Goal: Task Accomplishment & Management: Complete application form

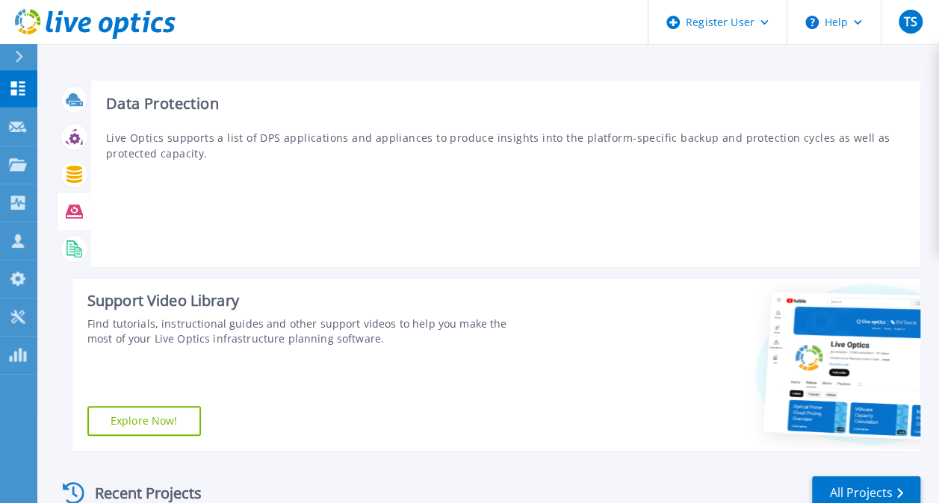
click at [77, 214] on icon at bounding box center [74, 211] width 17 height 13
click at [69, 218] on icon at bounding box center [74, 211] width 17 height 17
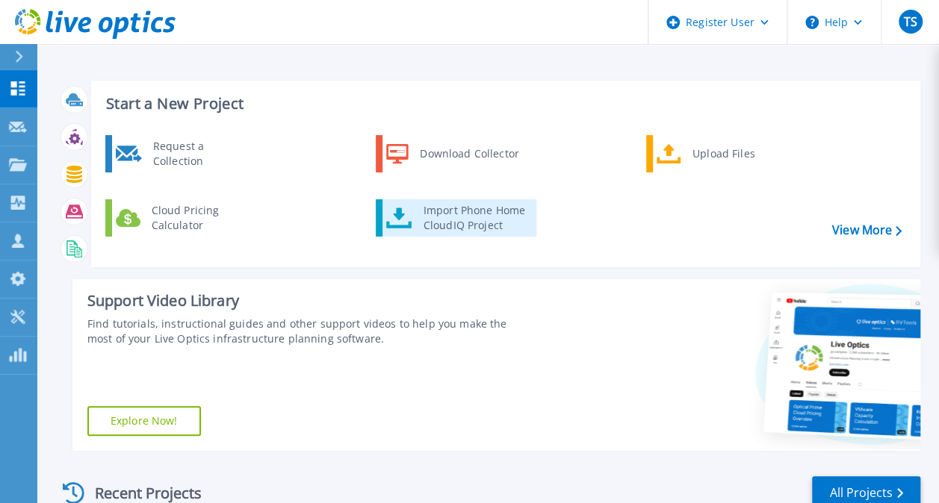
click at [450, 214] on div "Import Phone Home CloudIQ Project" at bounding box center [474, 218] width 116 height 30
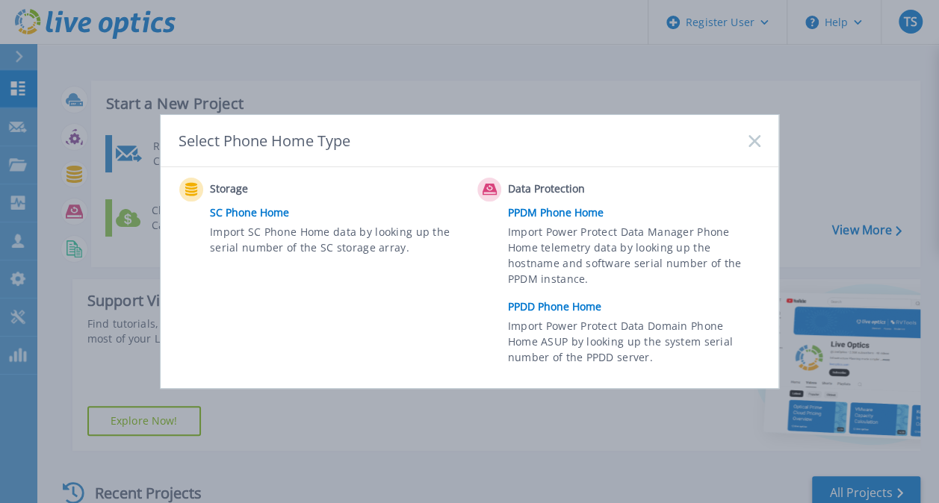
click at [396, 385] on div "Storage SC Phone Home Import SC Phone Home data by looking up the serial number…" at bounding box center [470, 277] width 618 height 221
click at [753, 146] on icon at bounding box center [754, 141] width 12 height 12
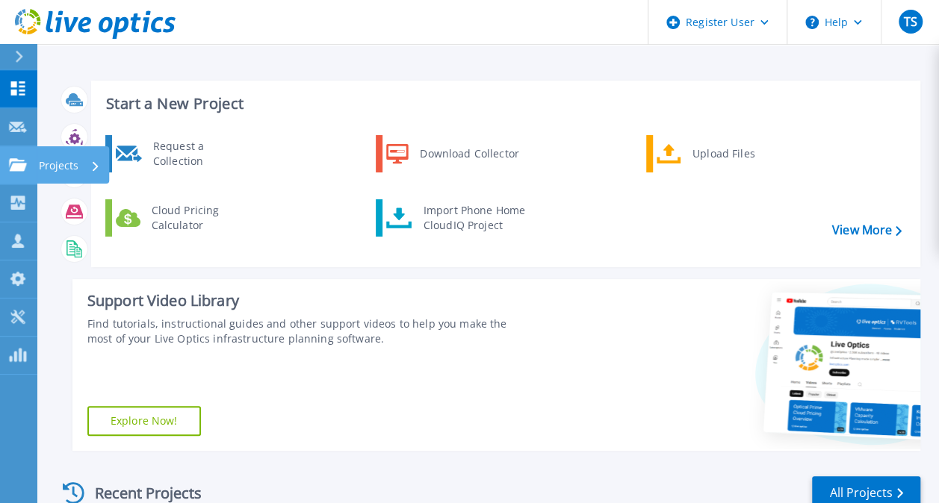
click at [10, 171] on icon at bounding box center [18, 164] width 18 height 13
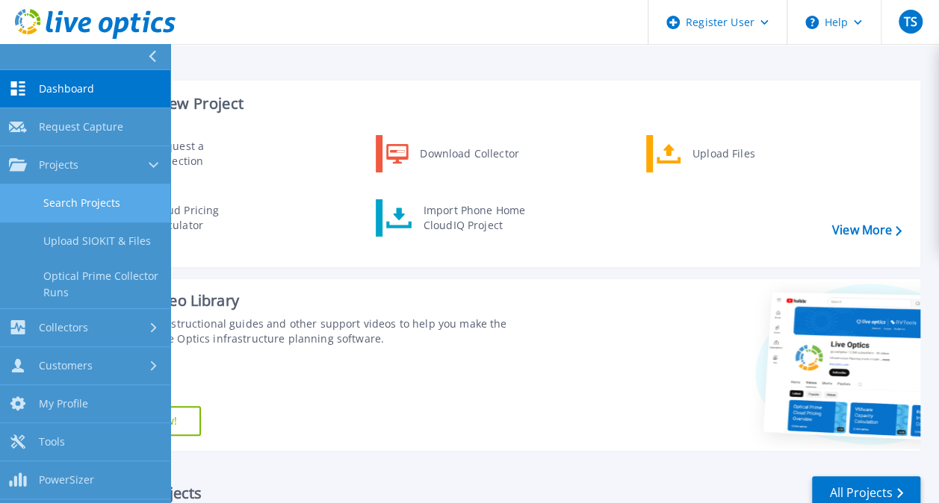
click at [69, 200] on link "Search Projects" at bounding box center [85, 203] width 170 height 38
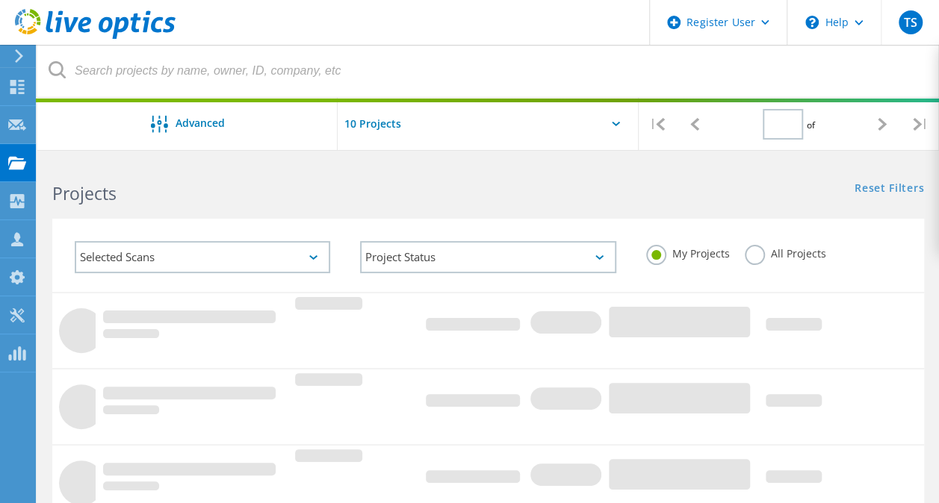
type input "1"
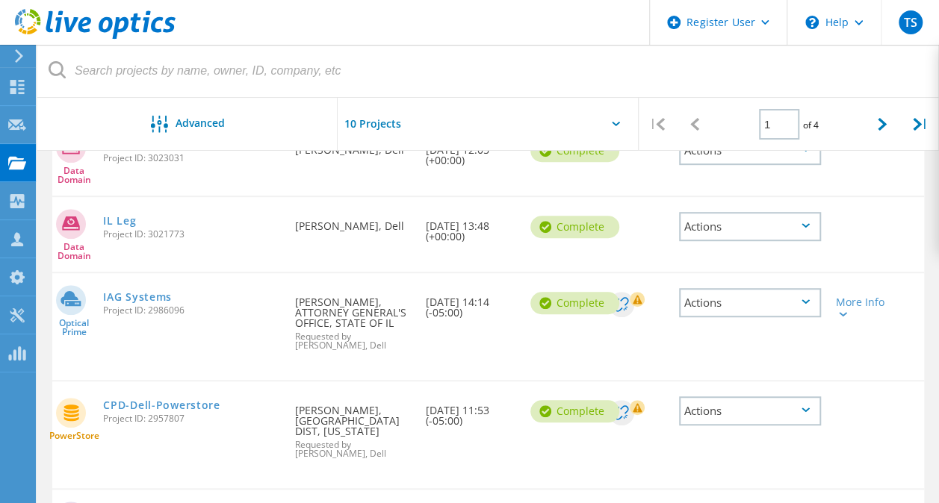
scroll to position [373, 0]
click at [806, 309] on div "Actions" at bounding box center [750, 301] width 142 height 29
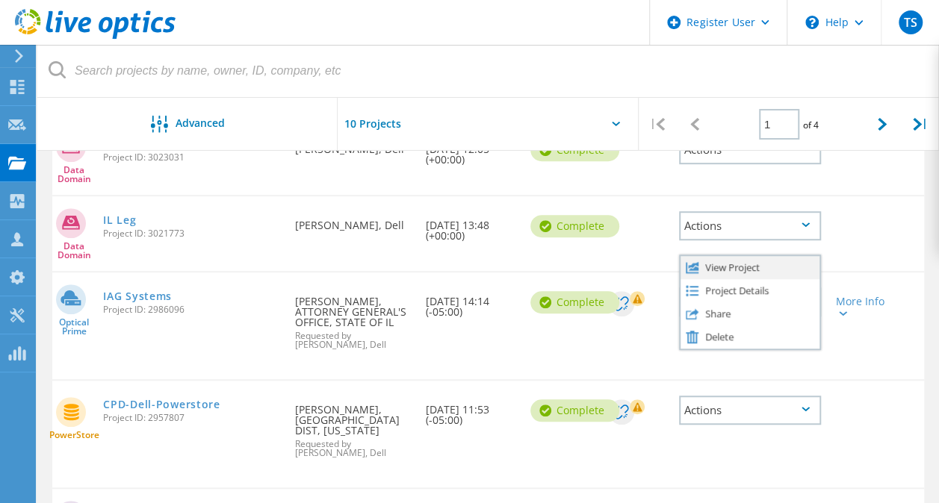
click at [744, 267] on div "View Project" at bounding box center [749, 267] width 139 height 23
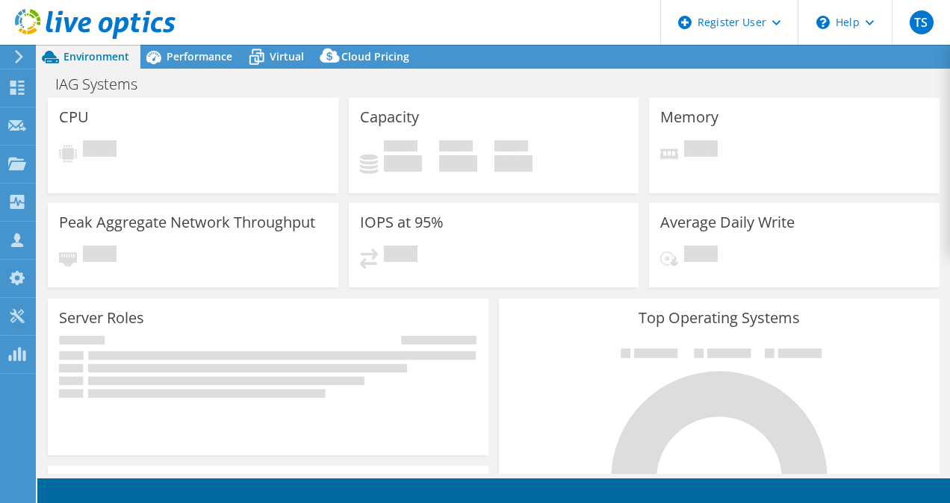
select select "USD"
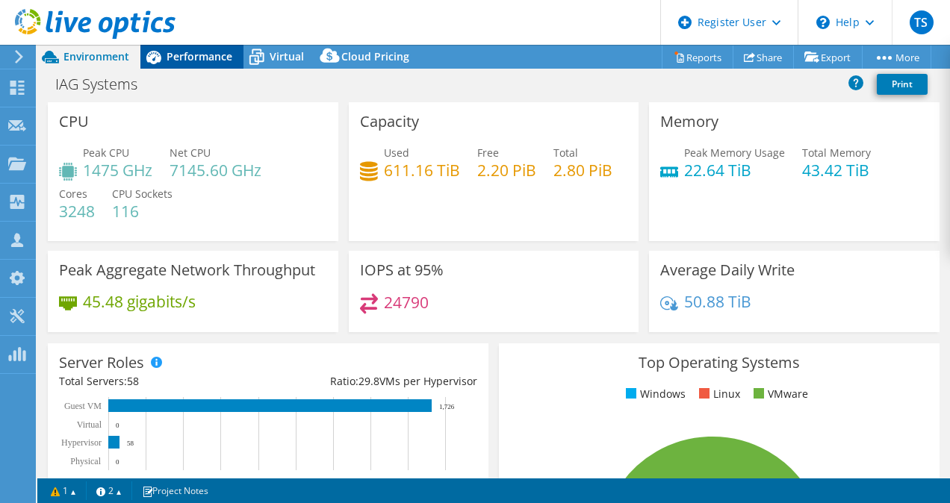
click at [193, 57] on span "Performance" at bounding box center [200, 56] width 66 height 14
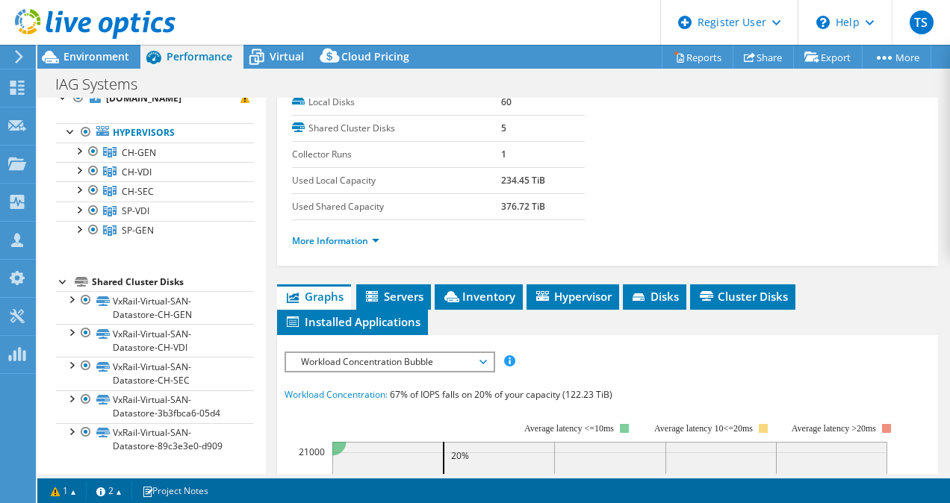
scroll to position [299, 0]
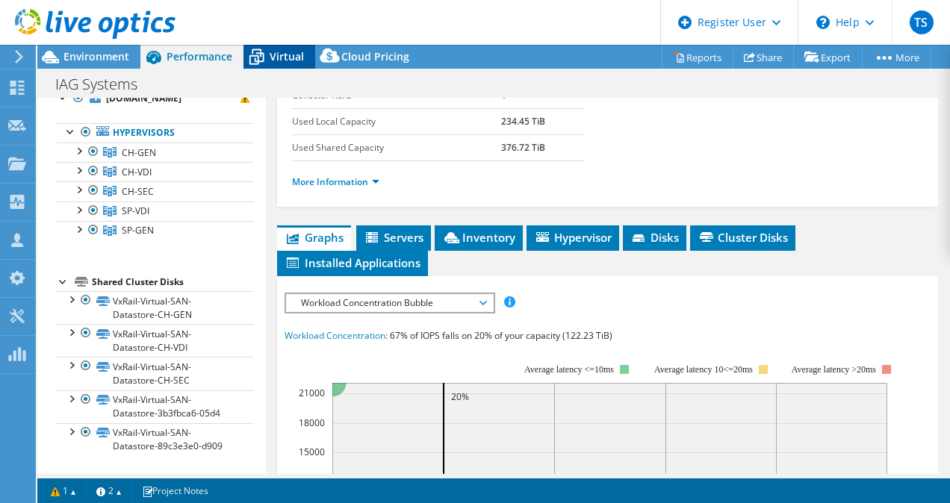
click at [284, 51] on span "Virtual" at bounding box center [287, 56] width 34 height 14
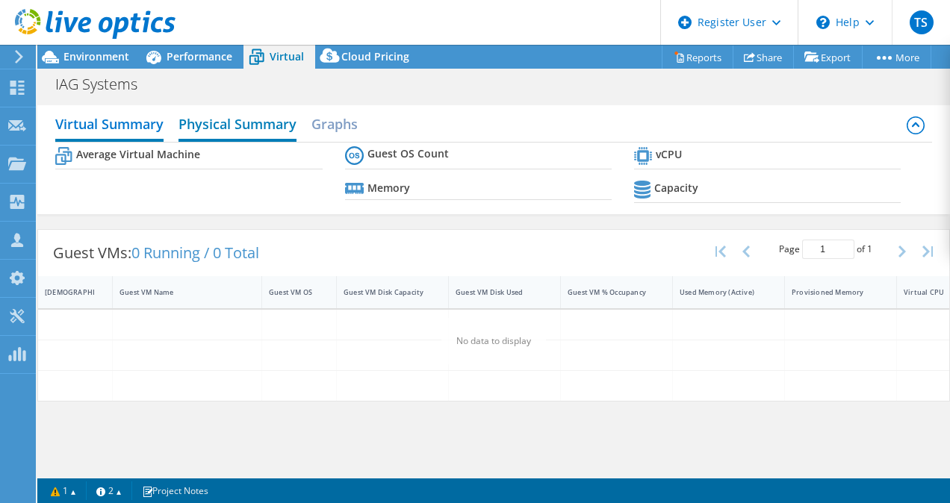
click at [231, 124] on h2 "Physical Summary" at bounding box center [237, 125] width 118 height 33
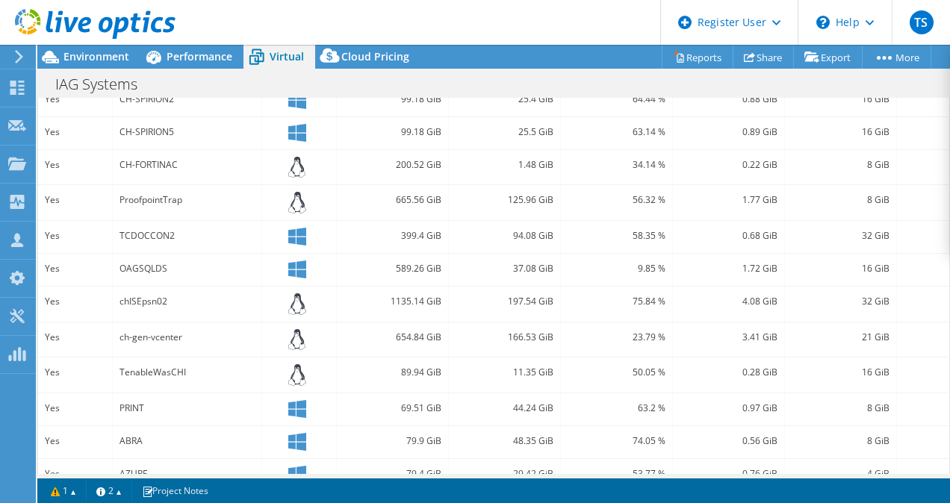
scroll to position [227, 0]
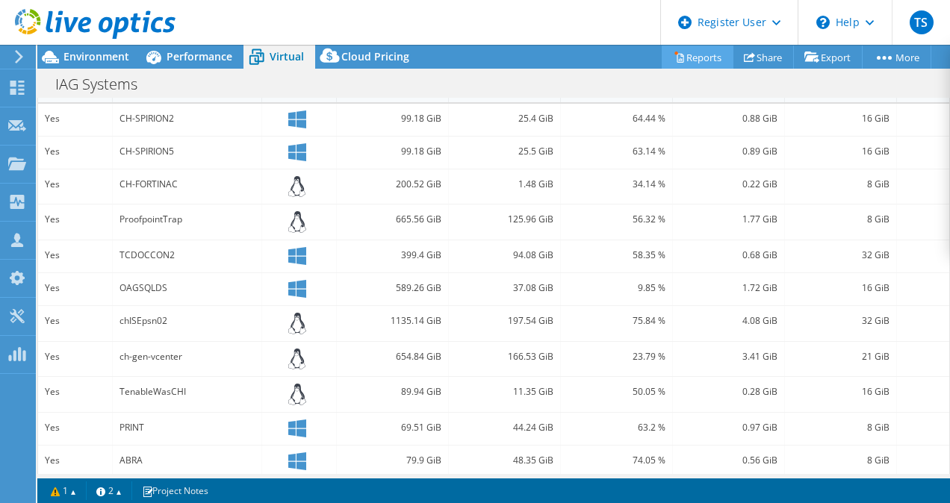
click at [677, 60] on link "Reports" at bounding box center [698, 57] width 72 height 23
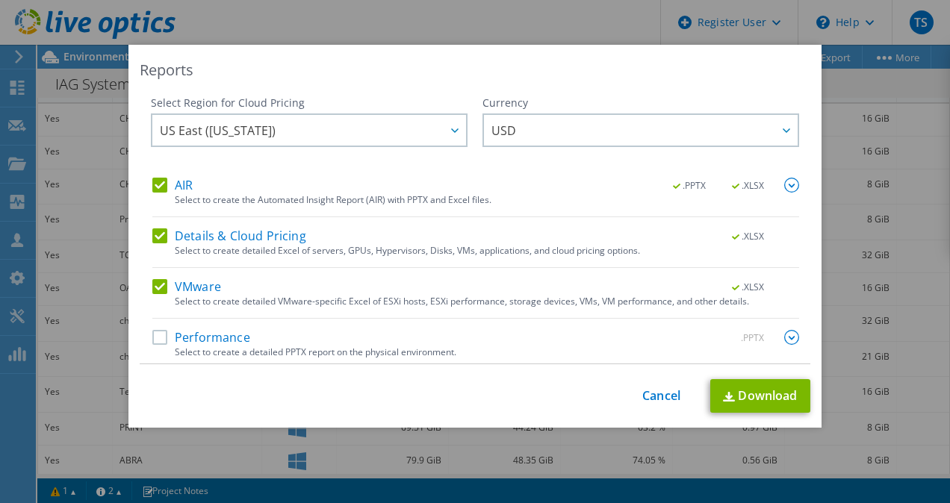
click at [632, 390] on div "This process may take a while, please wait... Cancel Download" at bounding box center [475, 396] width 671 height 34
click at [647, 392] on link "Cancel" at bounding box center [661, 396] width 38 height 14
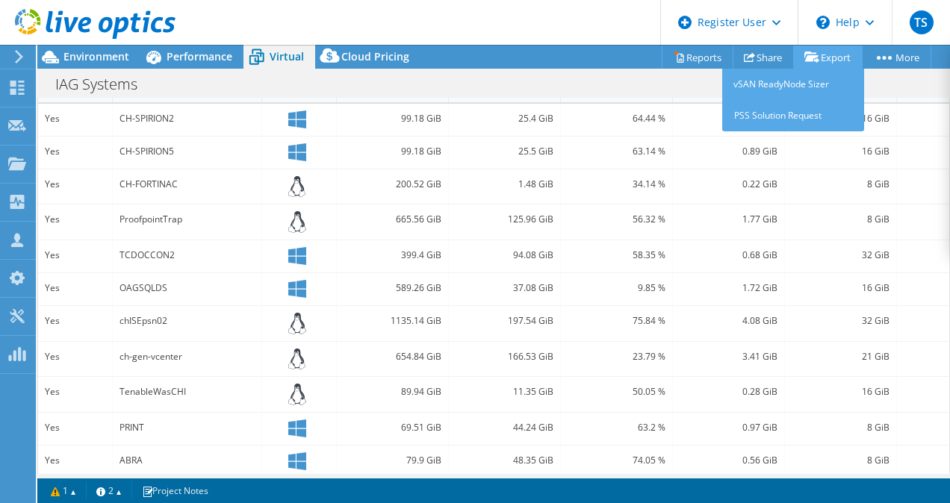
click at [810, 57] on icon at bounding box center [811, 57] width 15 height 11
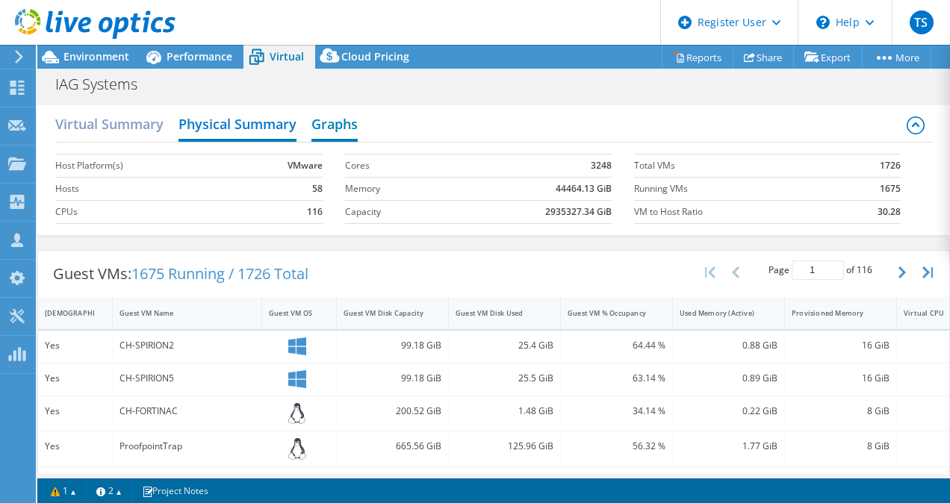
click at [332, 121] on h2 "Graphs" at bounding box center [334, 125] width 46 height 33
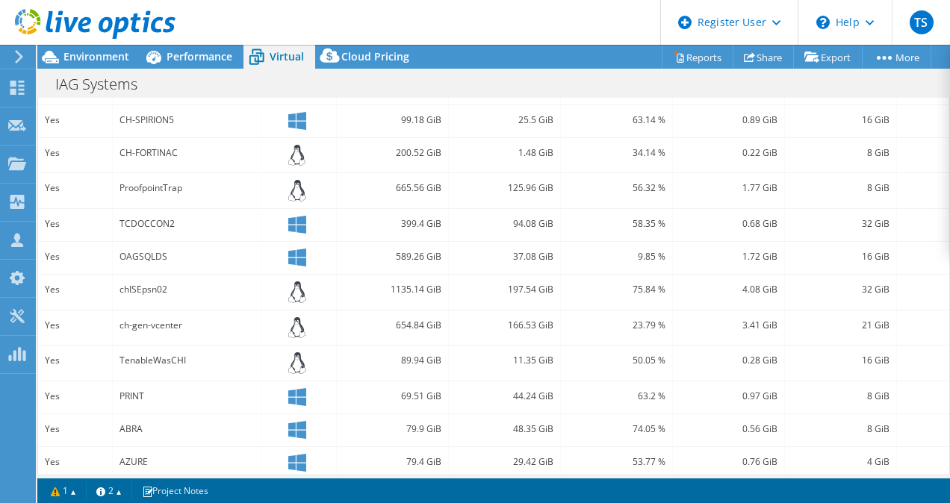
scroll to position [260, 0]
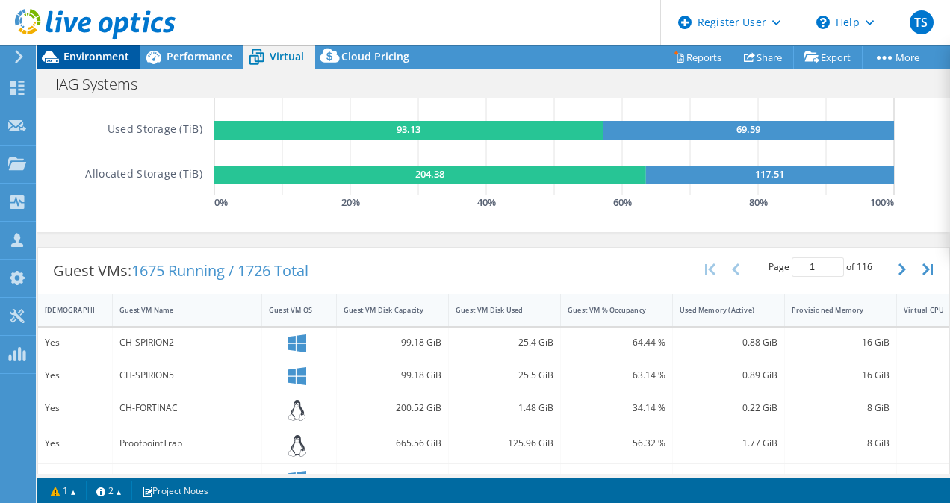
click at [81, 51] on span "Environment" at bounding box center [96, 56] width 66 height 14
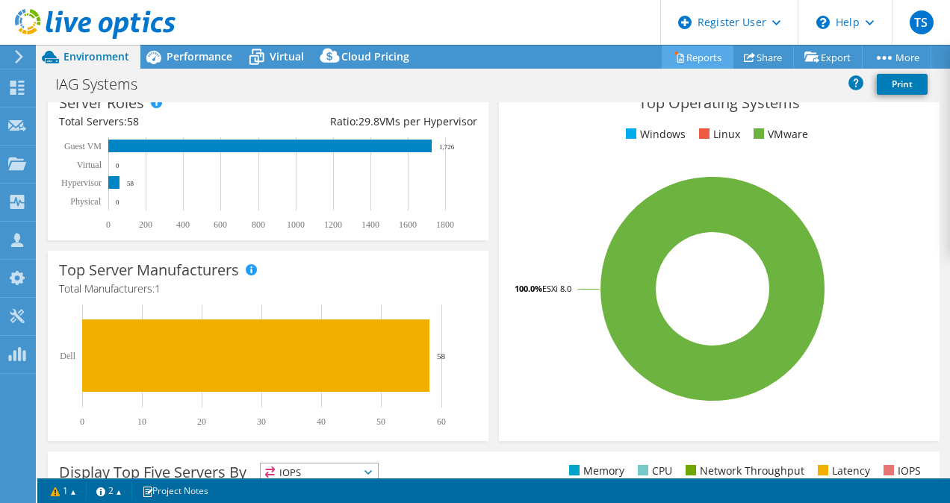
click at [688, 54] on link "Reports" at bounding box center [698, 57] width 72 height 23
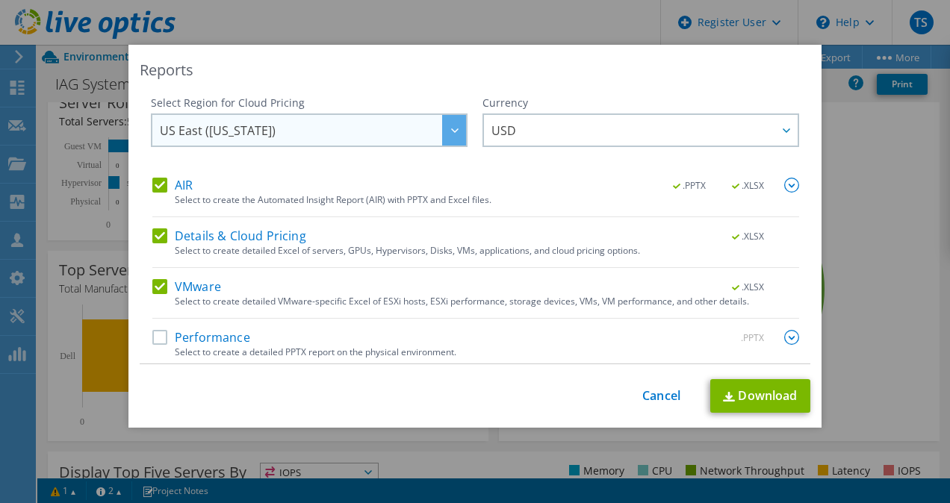
click at [442, 129] on div at bounding box center [454, 130] width 24 height 31
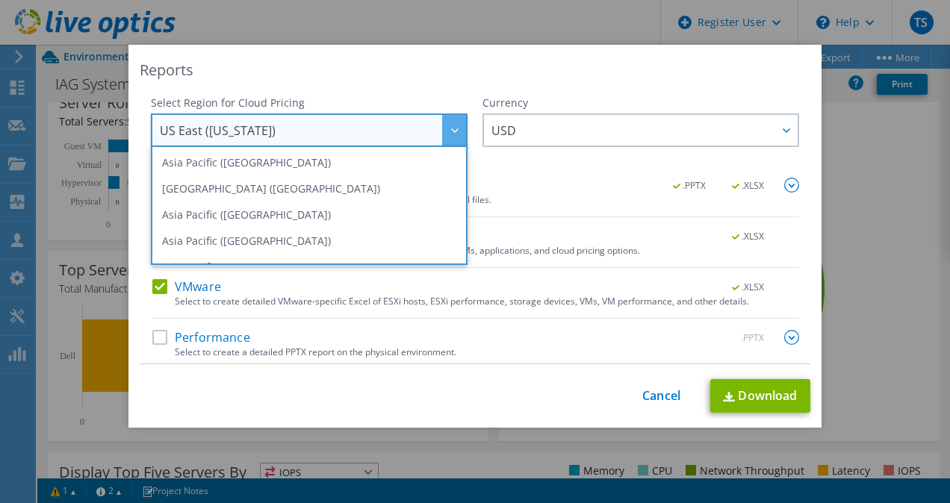
click at [442, 129] on div at bounding box center [454, 130] width 24 height 31
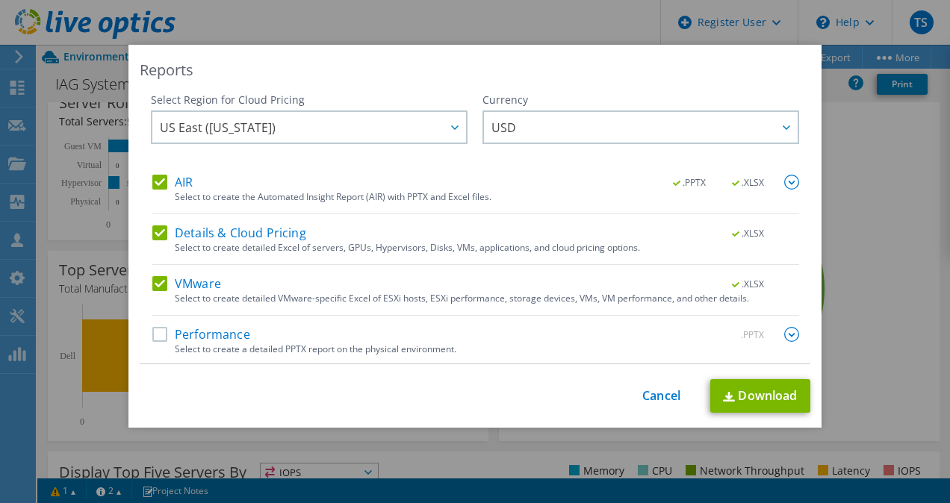
scroll to position [4, 0]
click at [152, 174] on label "AIR" at bounding box center [172, 181] width 40 height 15
click at [0, 0] on input "AIR" at bounding box center [0, 0] width 0 height 0
click at [152, 237] on label "Details & Cloud Pricing" at bounding box center [229, 232] width 154 height 15
click at [0, 0] on input "Details & Cloud Pricing" at bounding box center [0, 0] width 0 height 0
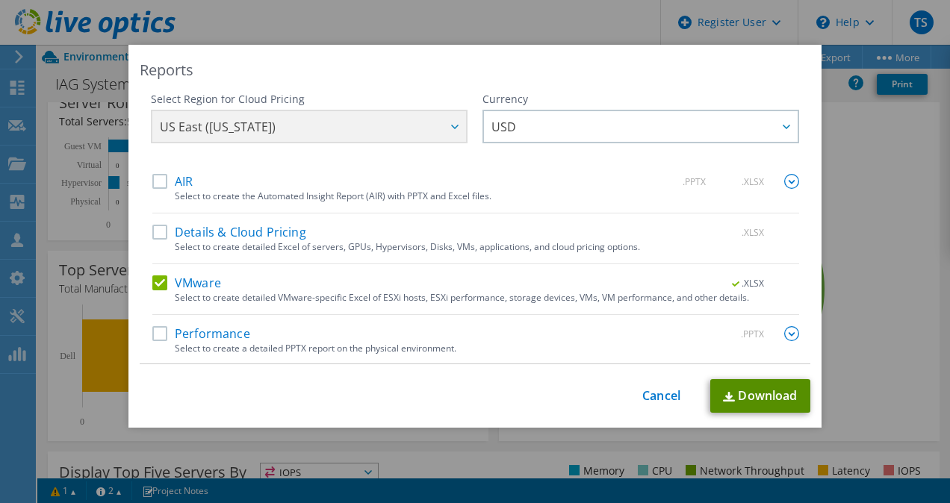
click at [751, 394] on link "Download" at bounding box center [760, 396] width 100 height 34
click at [656, 393] on link "Cancel" at bounding box center [661, 396] width 38 height 14
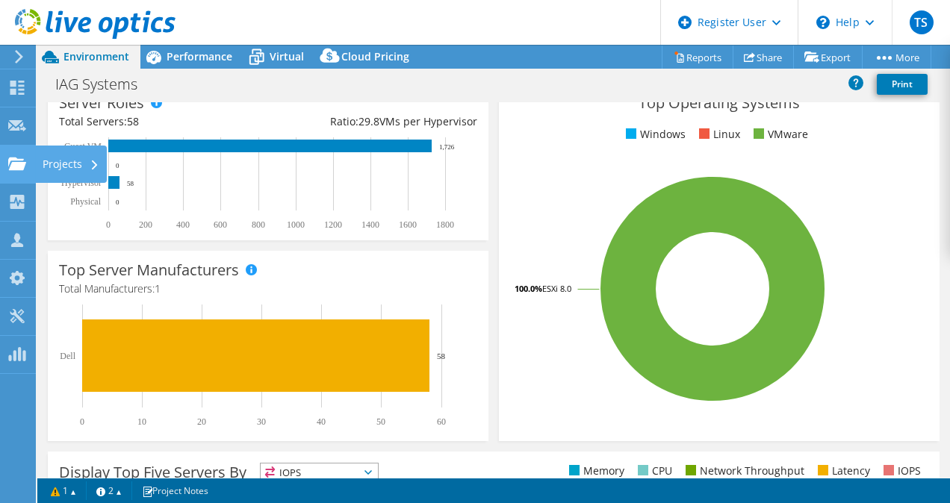
click at [21, 167] on use at bounding box center [17, 163] width 18 height 13
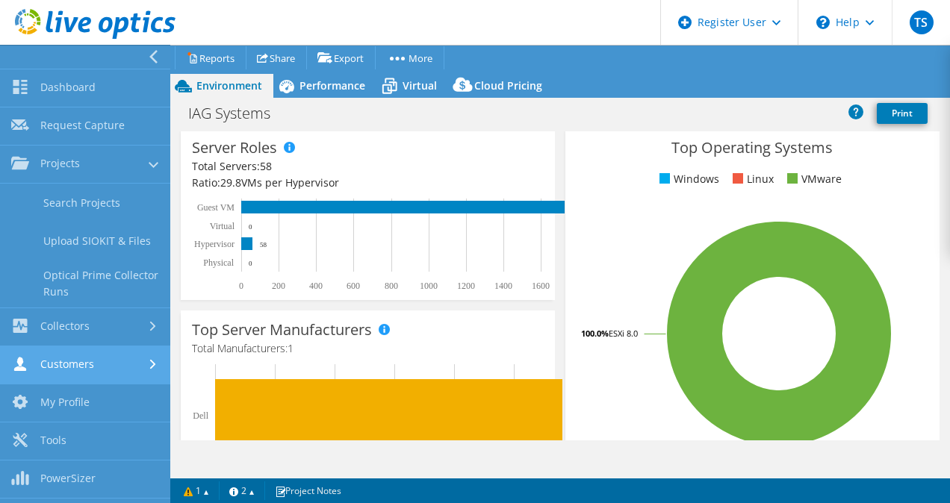
click at [99, 361] on link "Customers" at bounding box center [85, 365] width 170 height 38
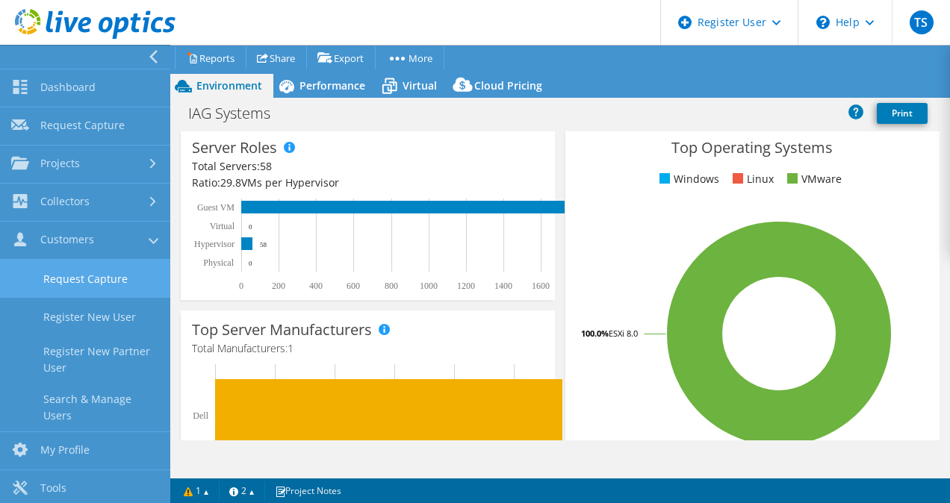
click at [93, 275] on link "Request Capture" at bounding box center [85, 279] width 170 height 38
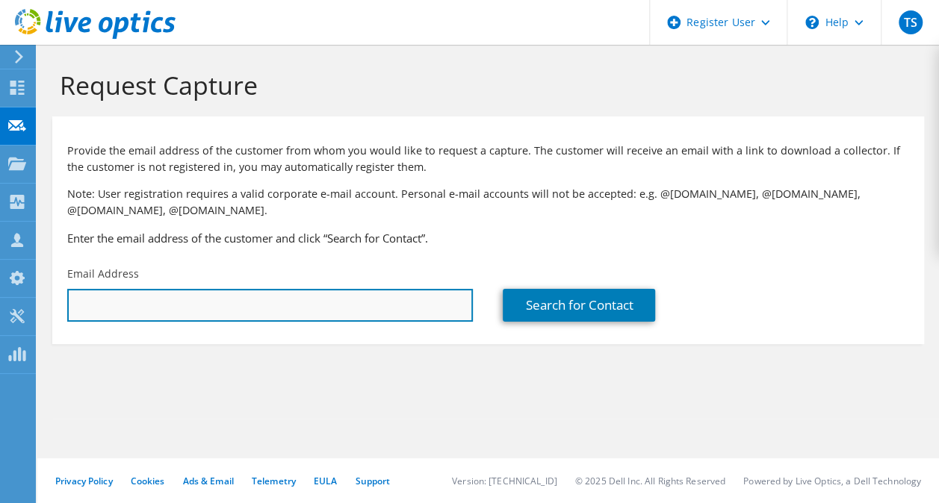
click at [158, 304] on input "text" at bounding box center [269, 305] width 405 height 33
paste input "Mark Davis <MDavis@thehacc.org>"
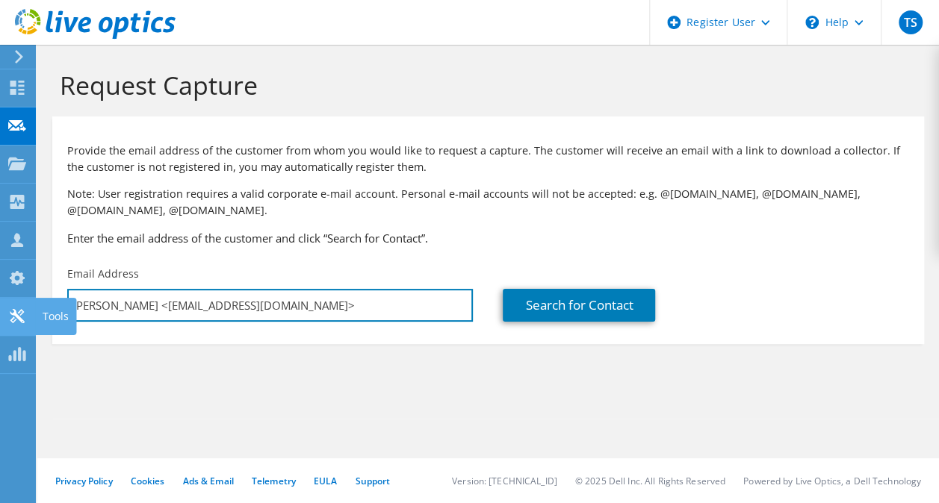
drag, startPoint x: 137, startPoint y: 305, endPoint x: 4, endPoint y: 308, distance: 132.9
click at [4, 308] on div "TS Dell User Troy Schuler Troy.Schuler@dell.com Dell My Profile Log Out \n Help…" at bounding box center [469, 251] width 939 height 503
drag, startPoint x: 139, startPoint y: 302, endPoint x: 69, endPoint y: 302, distance: 70.2
click at [69, 302] on input "Mark Davis <MDavis@thehacc.org>" at bounding box center [269, 305] width 405 height 33
click at [249, 303] on input "MDavis@thehacc.org>" at bounding box center [269, 305] width 405 height 33
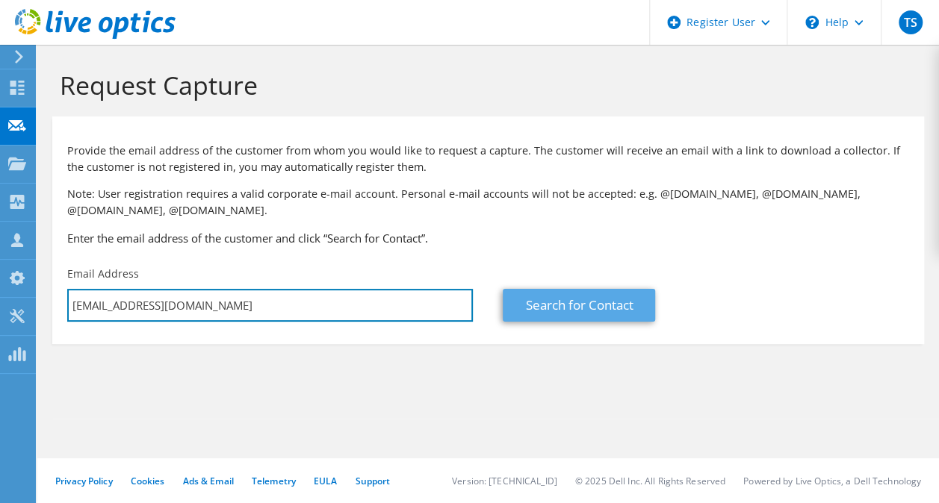
type input "MDavis@thehacc.org"
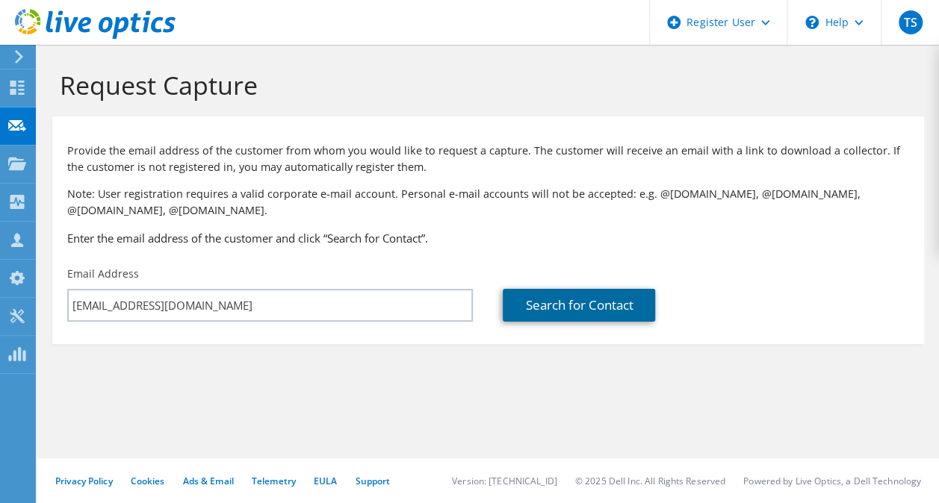
click at [576, 302] on link "Search for Contact" at bounding box center [579, 305] width 152 height 33
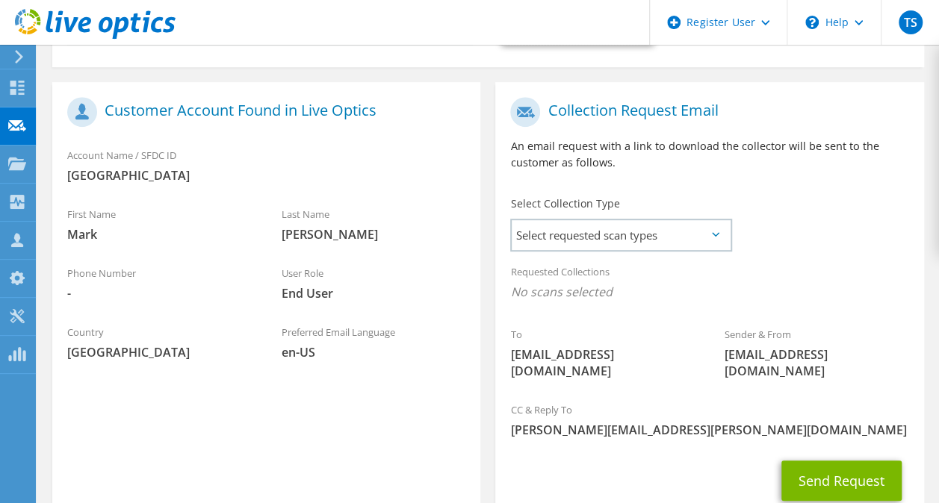
scroll to position [299, 0]
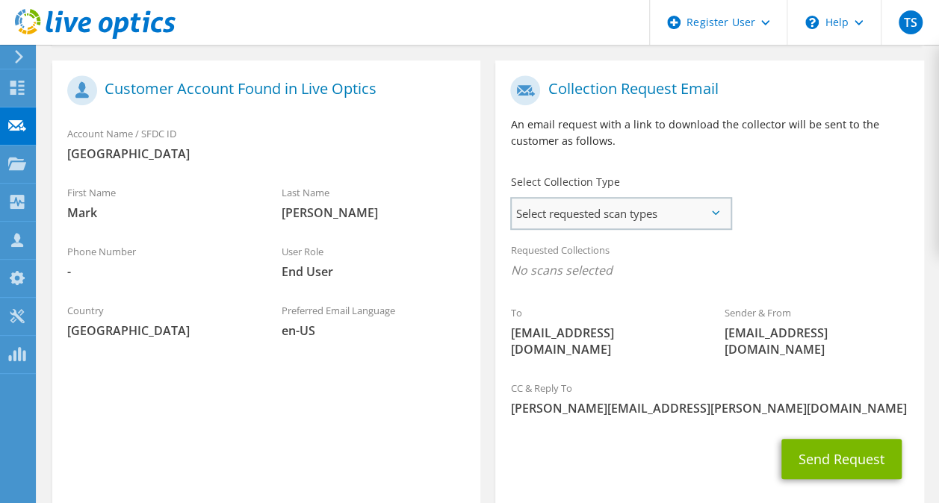
drag, startPoint x: 762, startPoint y: 178, endPoint x: 729, endPoint y: 208, distance: 44.5
click at [738, 200] on section "Collection Request Email An email request with a link to download the collector…" at bounding box center [709, 284] width 428 height 449
drag, startPoint x: 729, startPoint y: 208, endPoint x: 712, endPoint y: 211, distance: 16.7
click at [712, 211] on span "Select requested scan types" at bounding box center [620, 214] width 218 height 30
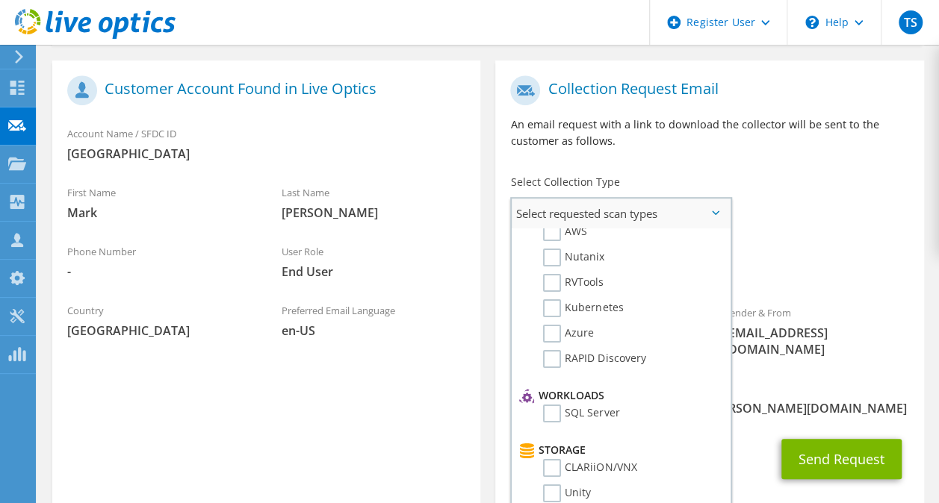
scroll to position [75, 0]
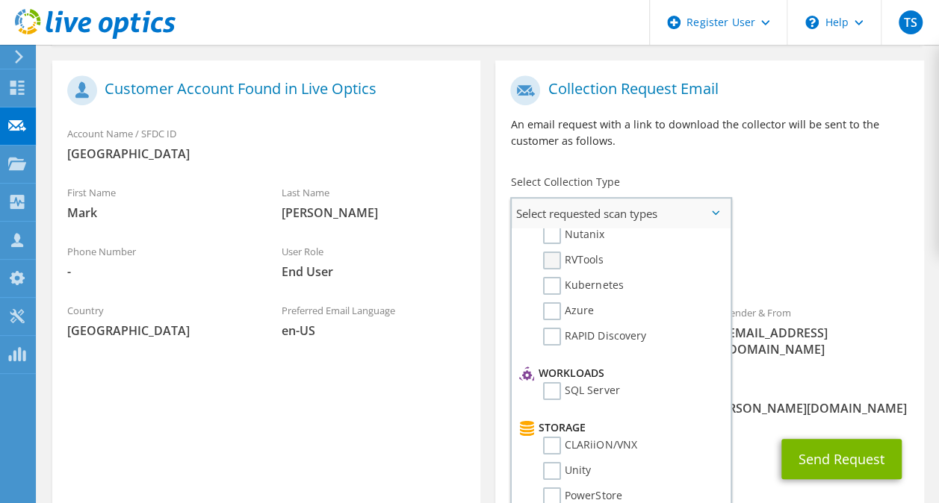
click at [553, 261] on label "RVTools" at bounding box center [573, 261] width 60 height 18
click at [0, 0] on input "RVTools" at bounding box center [0, 0] width 0 height 0
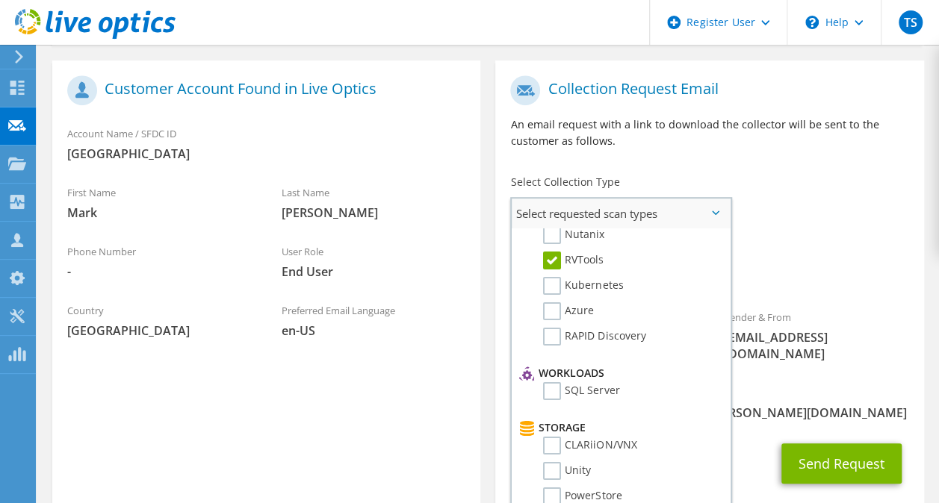
scroll to position [149, 0]
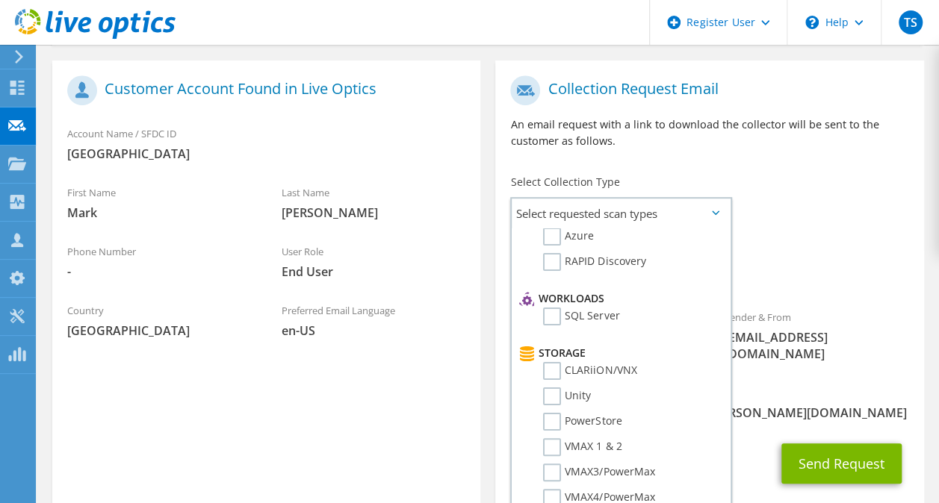
drag, startPoint x: 848, startPoint y: 239, endPoint x: 847, endPoint y: 248, distance: 9.1
click at [848, 239] on div "Requested Collections No scans selected RVTools" at bounding box center [709, 264] width 428 height 60
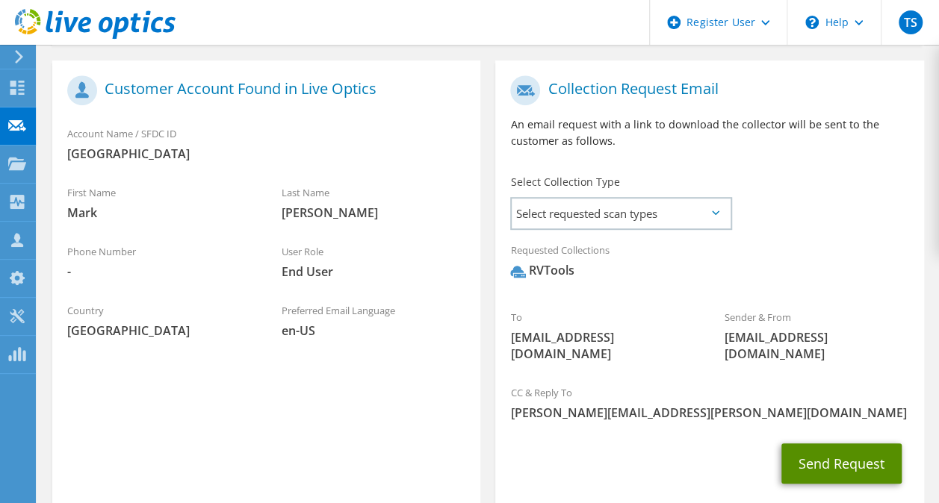
click at [824, 444] on button "Send Request" at bounding box center [841, 464] width 120 height 40
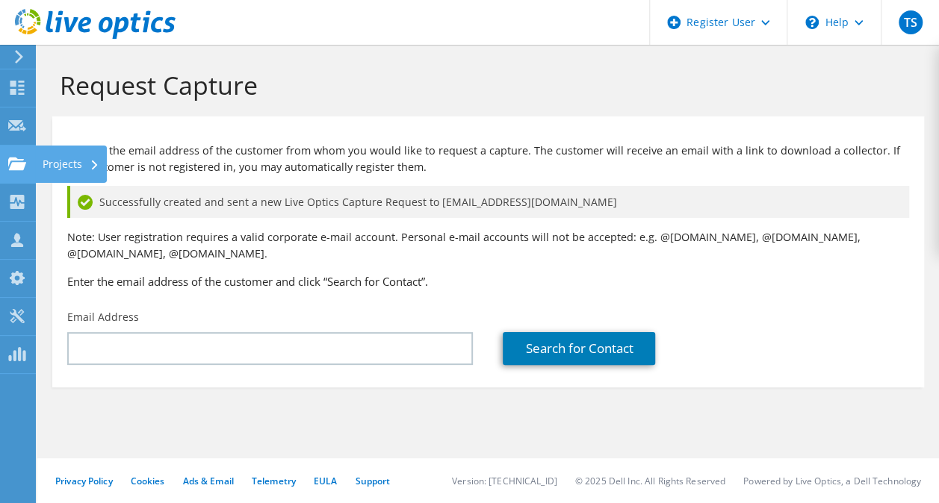
click at [12, 167] on use at bounding box center [17, 163] width 18 height 13
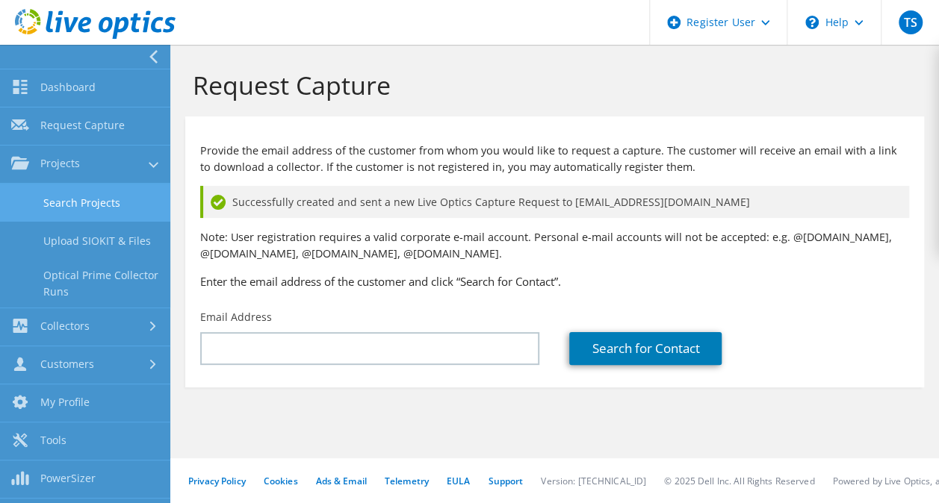
click at [90, 196] on link "Search Projects" at bounding box center [85, 203] width 170 height 38
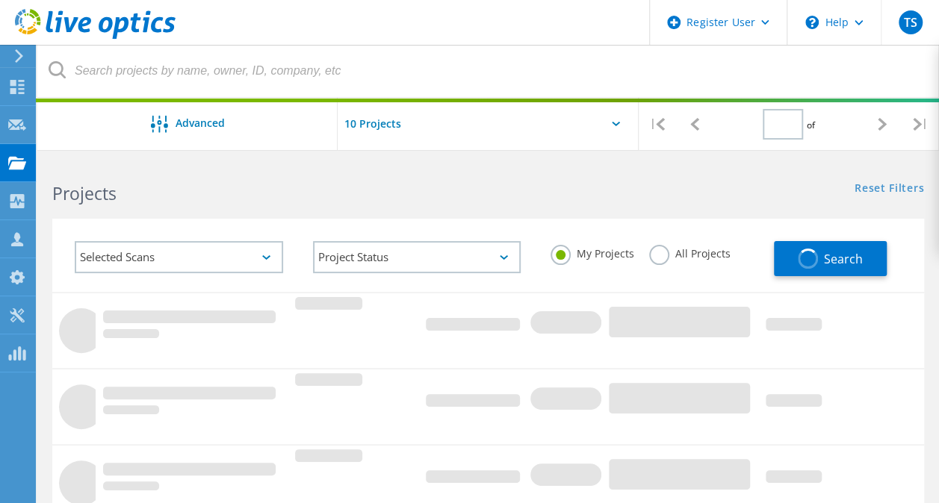
type input "1"
